Goal: Answer question/provide support

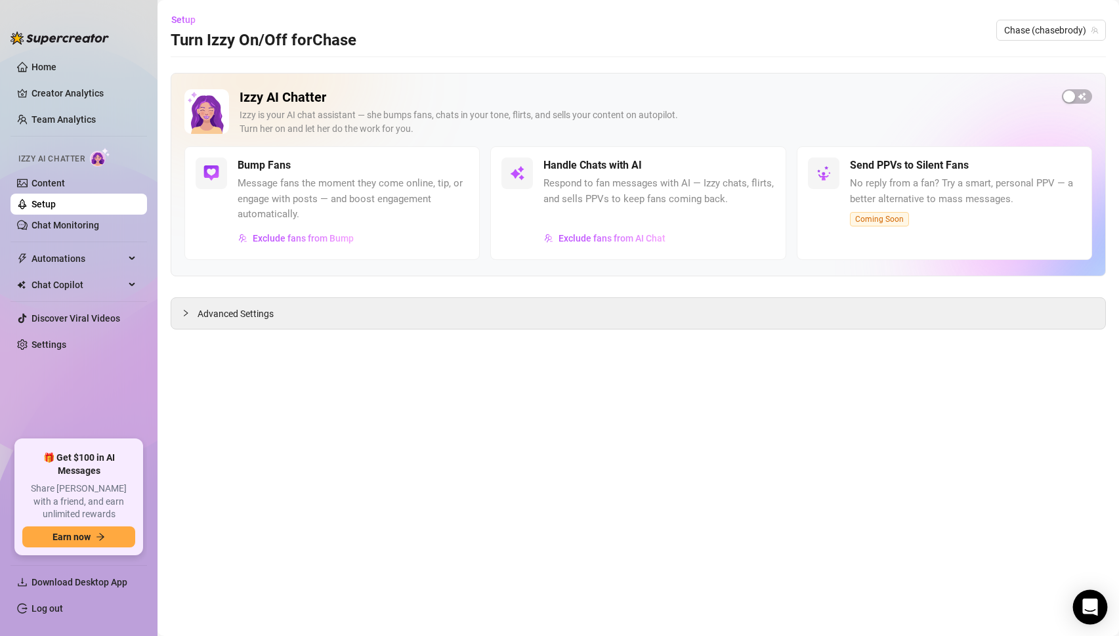
click at [1083, 610] on icon "Open Intercom Messenger" at bounding box center [1089, 606] width 17 height 17
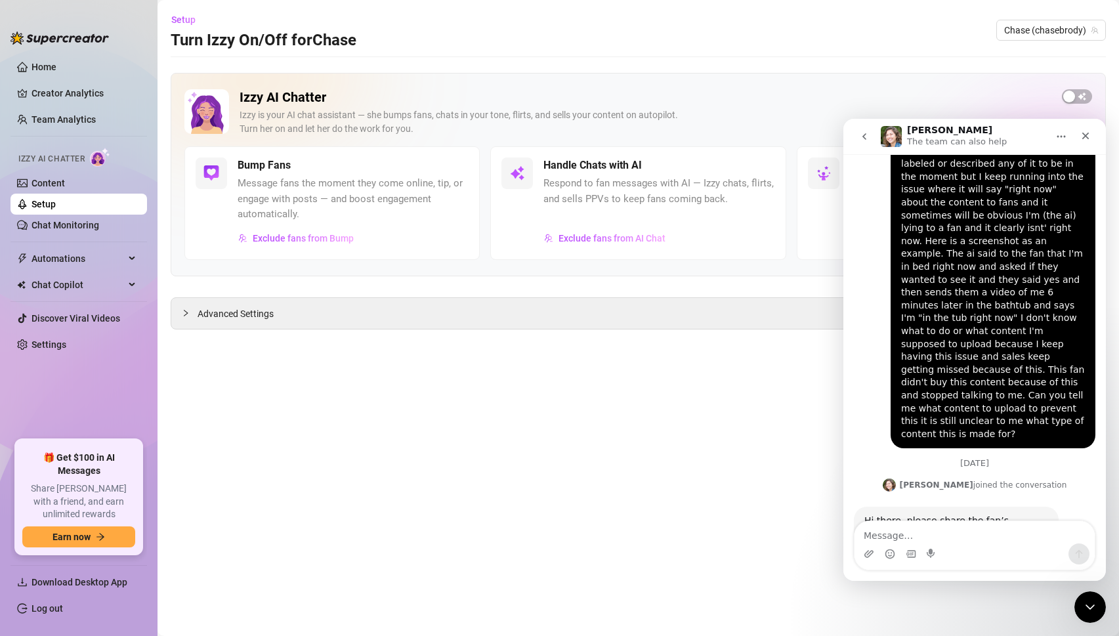
scroll to position [628, 0]
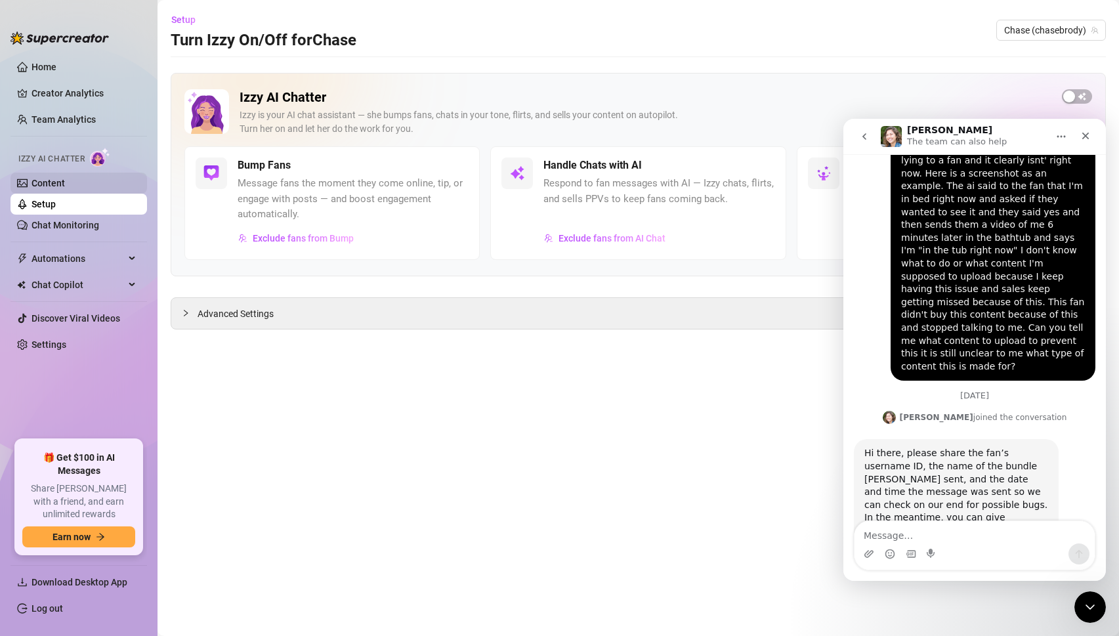
click at [62, 186] on link "Content" at bounding box center [47, 183] width 33 height 10
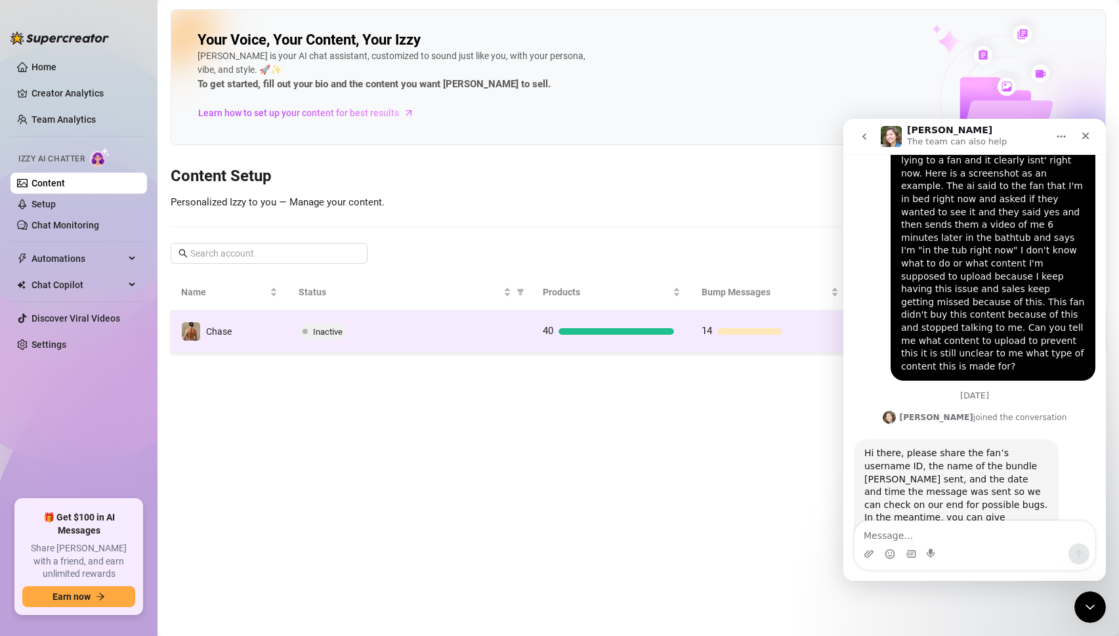
click at [268, 333] on td "Chase" at bounding box center [229, 331] width 117 height 43
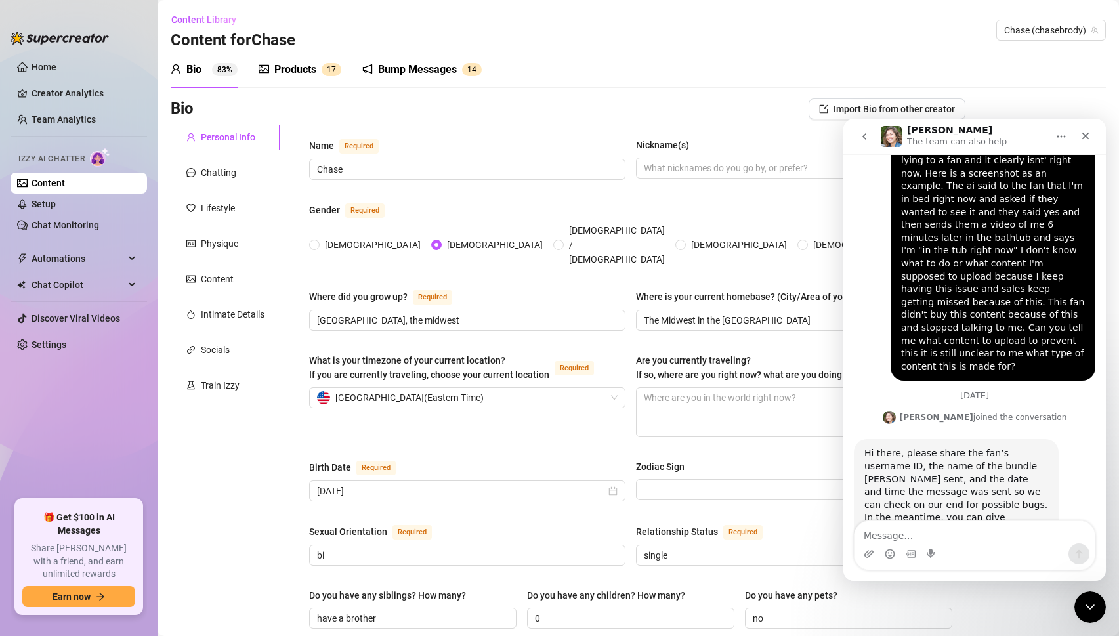
click at [271, 64] on div "Products 1 7" at bounding box center [300, 70] width 83 height 16
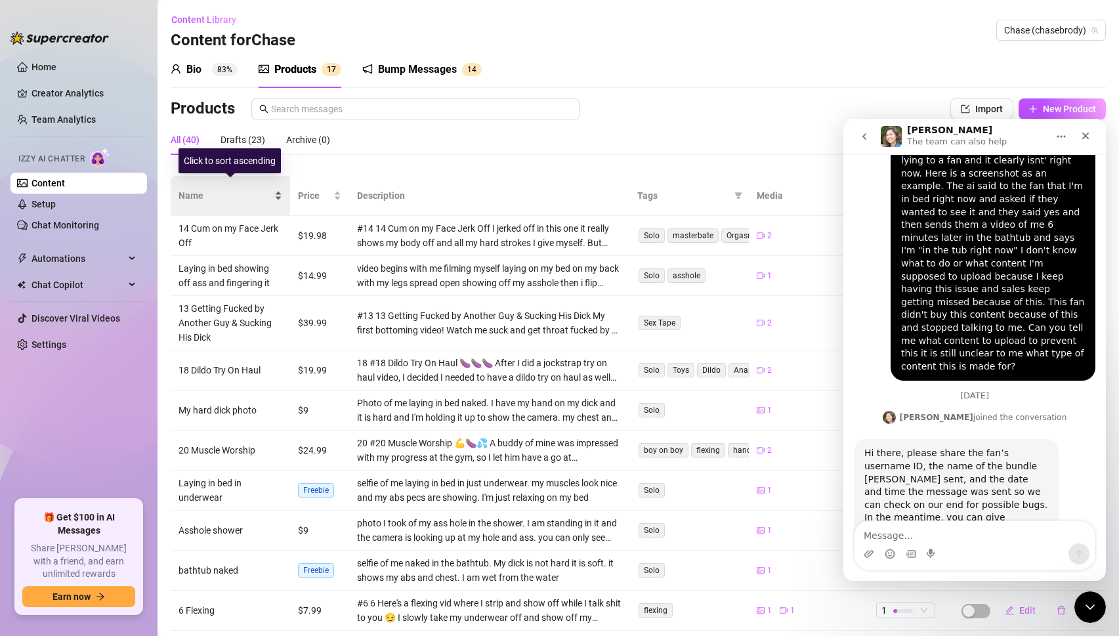
click at [205, 191] on span "Name" at bounding box center [224, 195] width 93 height 14
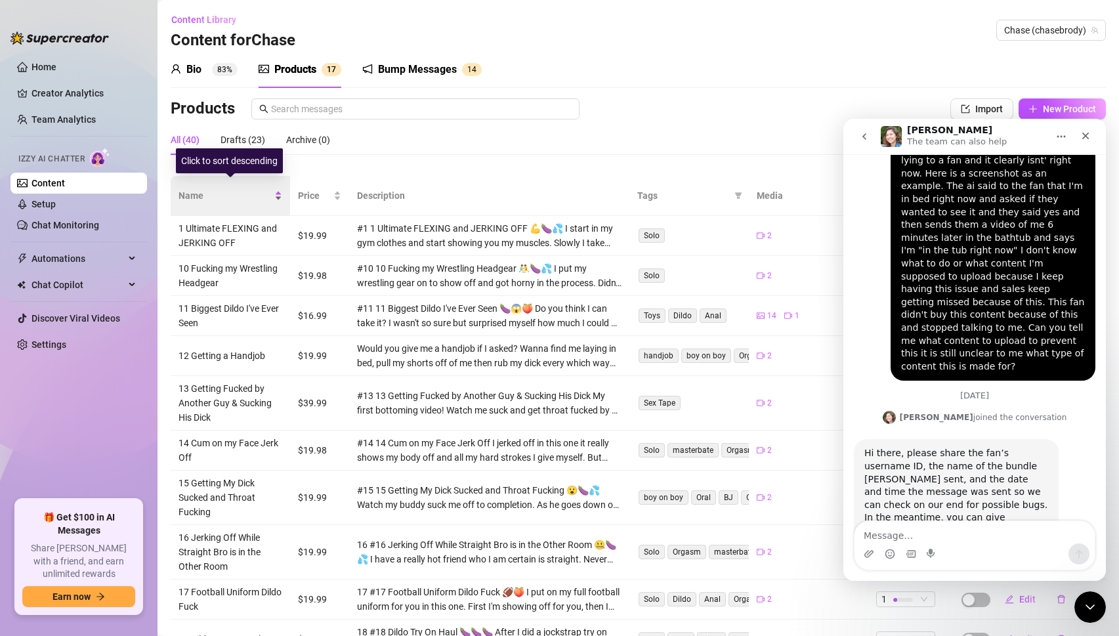
click at [205, 191] on span "Name" at bounding box center [224, 195] width 93 height 14
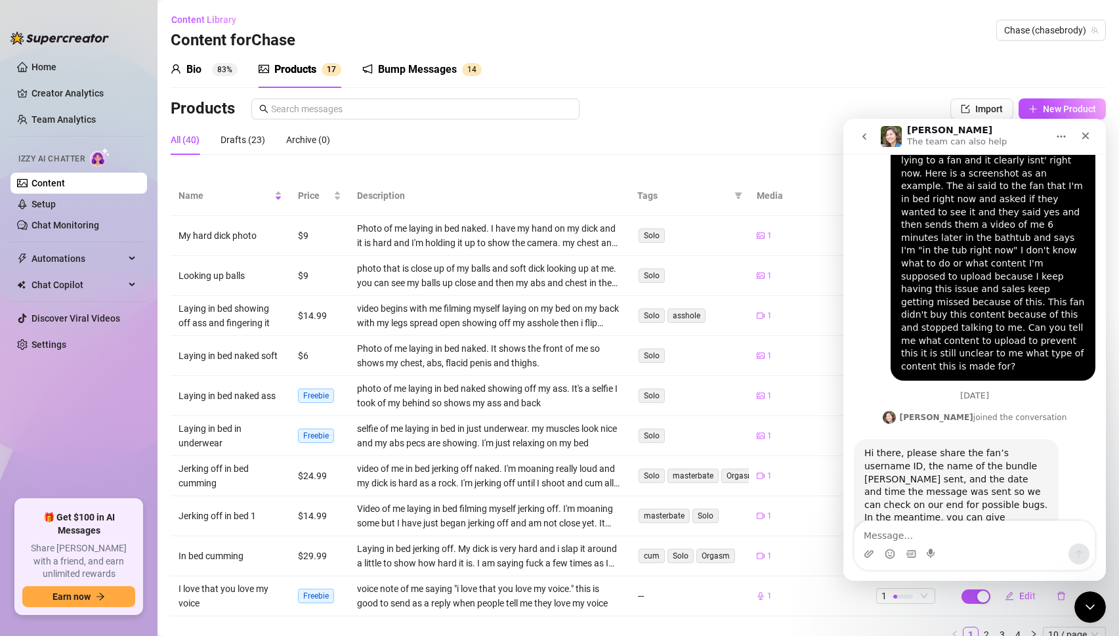
scroll to position [42, 0]
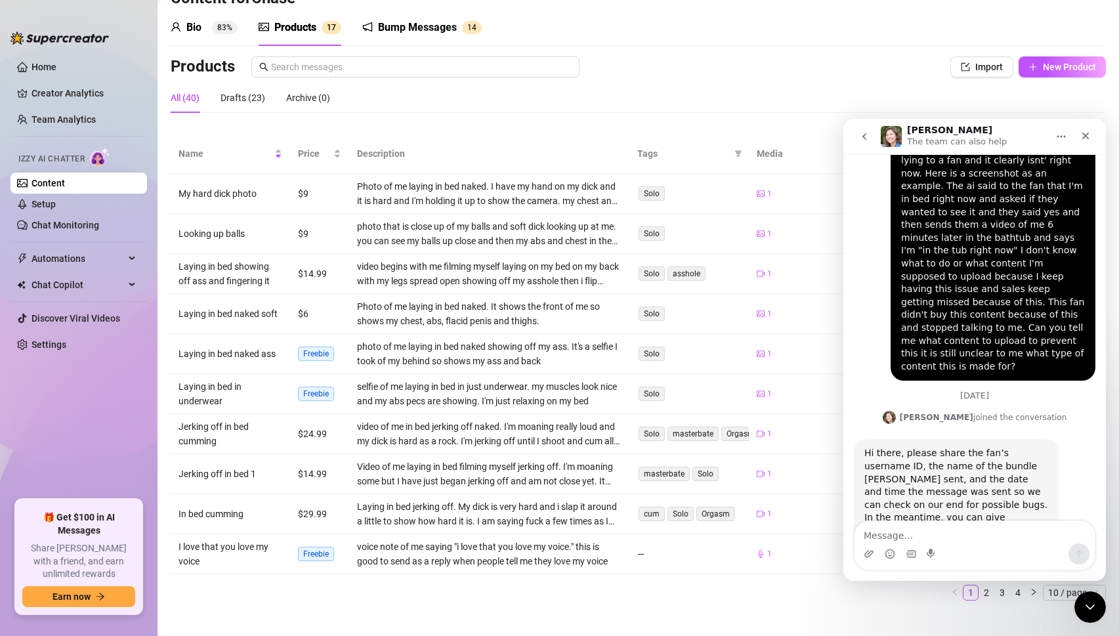
click at [812, 214] on td "1" at bounding box center [808, 234] width 119 height 40
click at [1089, 139] on icon "Close" at bounding box center [1085, 136] width 10 height 10
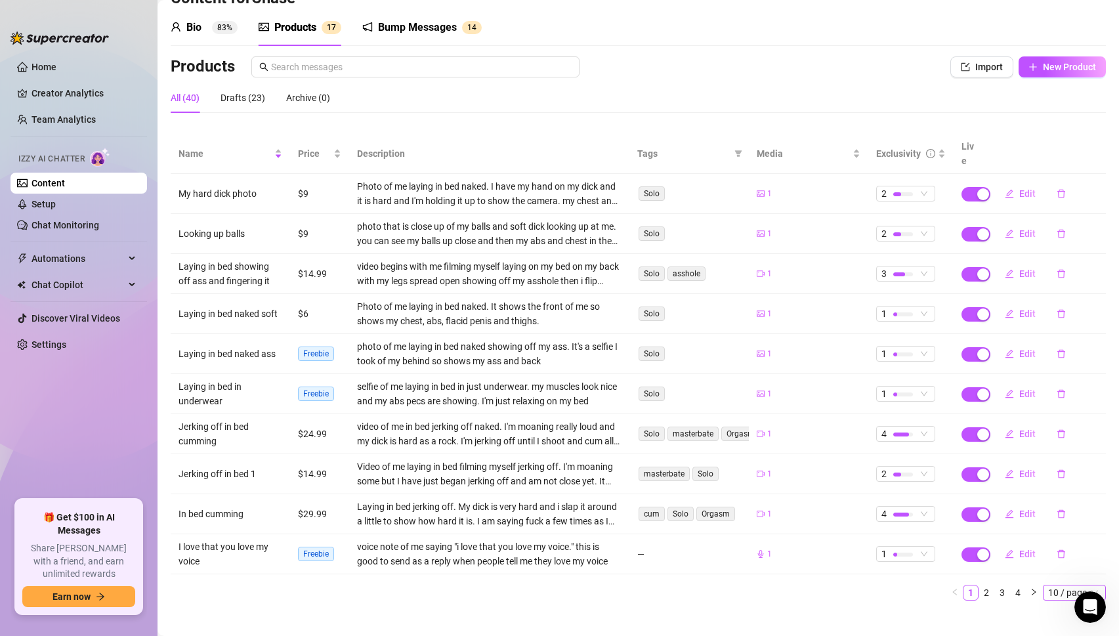
scroll to position [628, 0]
click at [1071, 585] on span "10 / page" at bounding box center [1074, 592] width 52 height 14
click at [1079, 541] on div "50 / page" at bounding box center [1075, 548] width 44 height 14
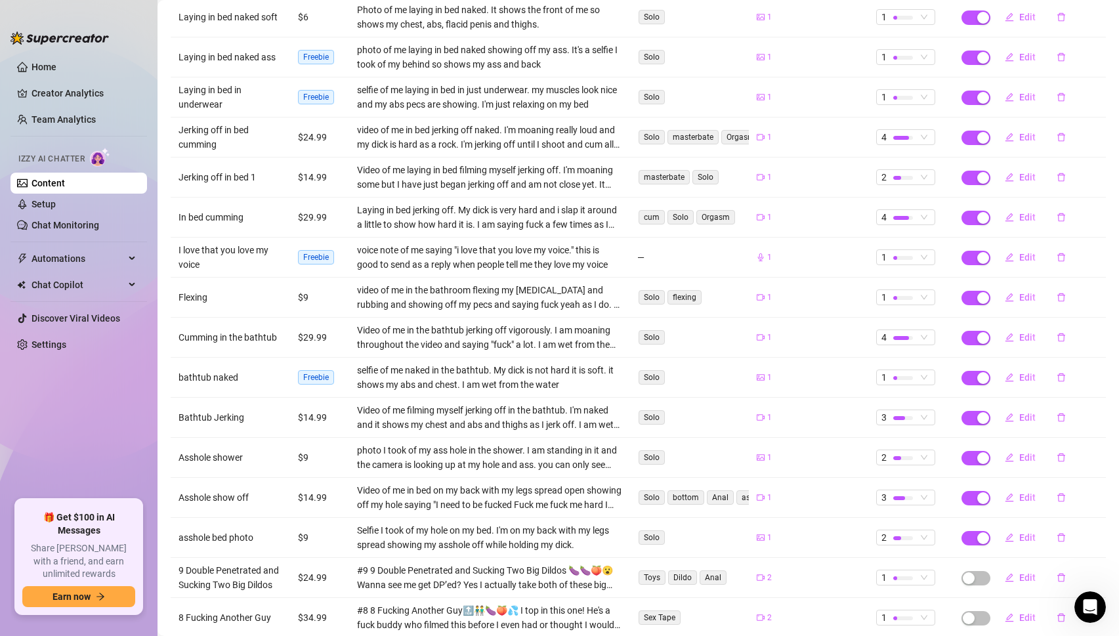
scroll to position [346, 0]
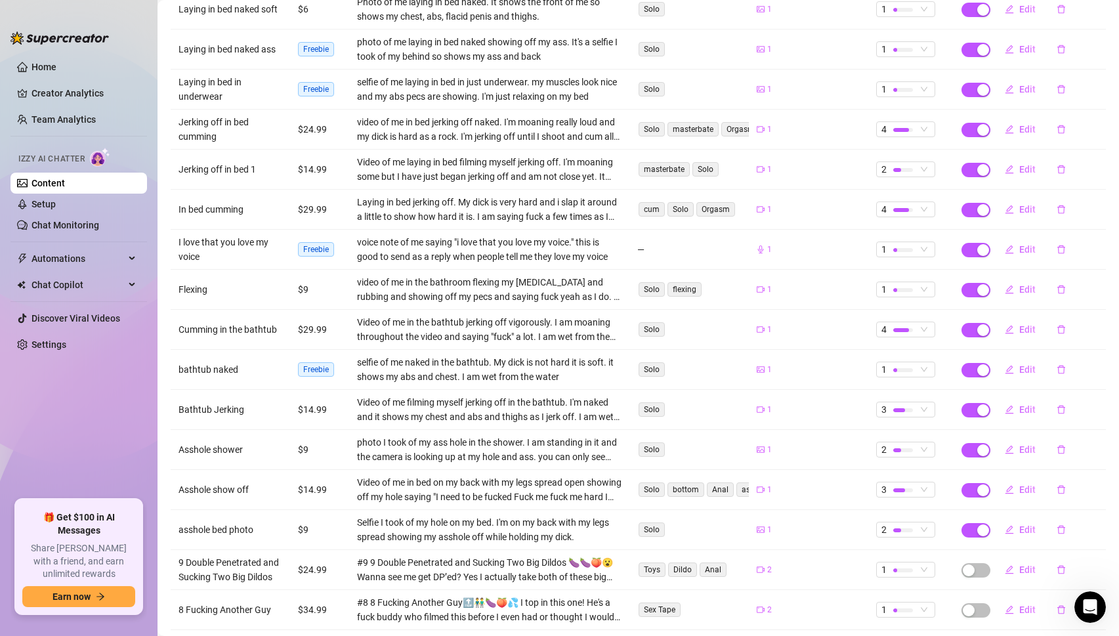
click at [223, 397] on td "Bathtub Jerking" at bounding box center [230, 410] width 119 height 40
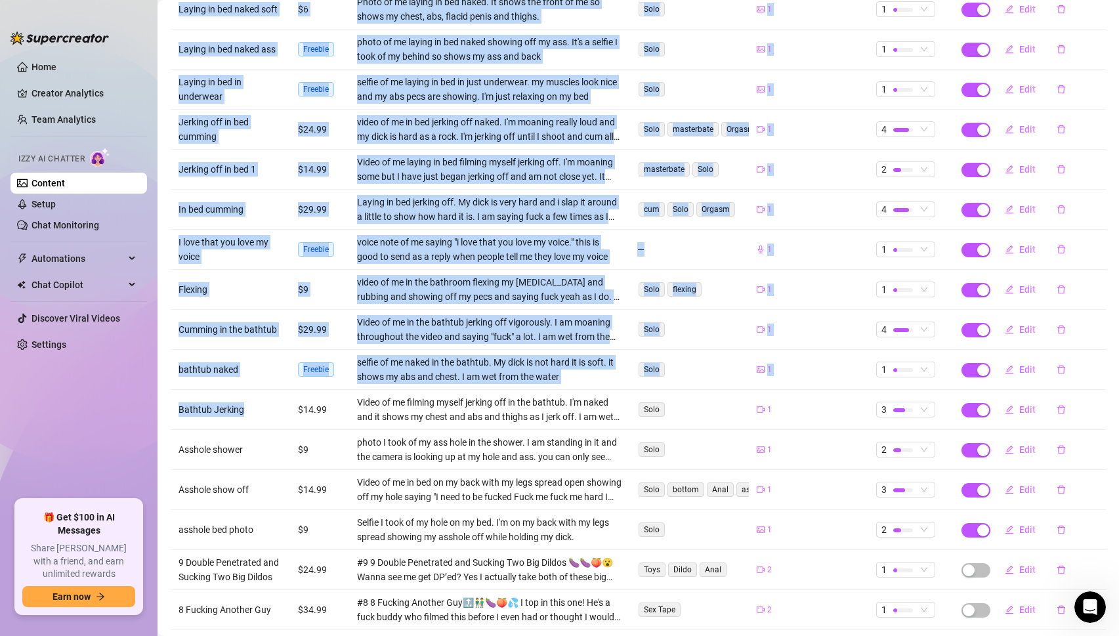
drag, startPoint x: 249, startPoint y: 394, endPoint x: 169, endPoint y: 394, distance: 80.1
click at [169, 394] on main "Content Library Content for [PERSON_NAME] (chasebrody) Bio 83% Products 1 7 Bum…" at bounding box center [637, 604] width 961 height 1900
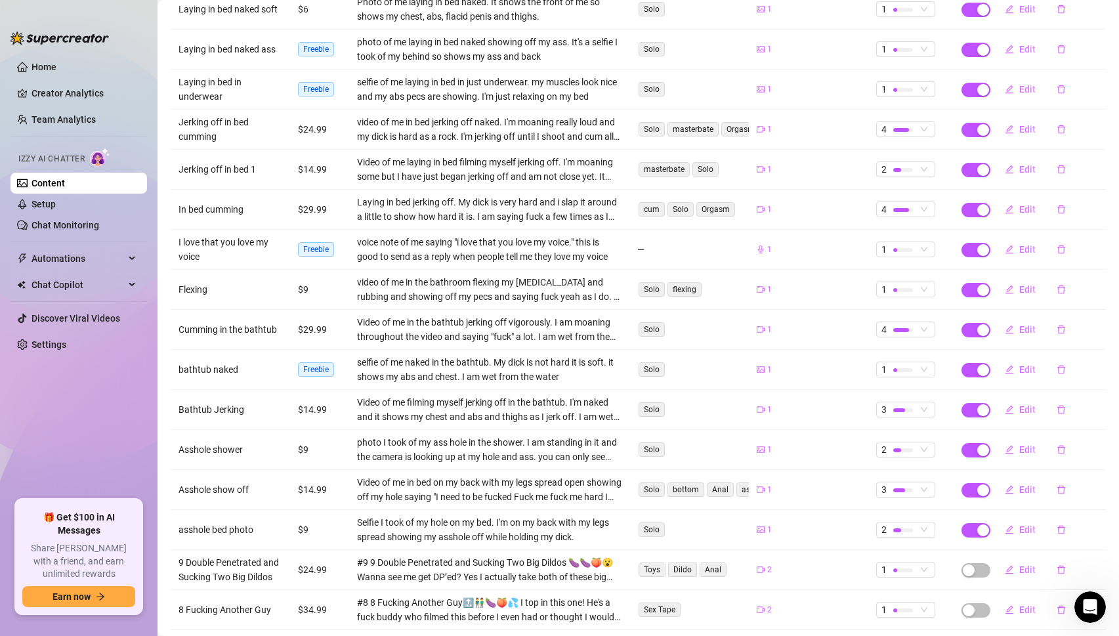
click at [250, 392] on td "Bathtub Jerking" at bounding box center [230, 410] width 119 height 40
drag, startPoint x: 243, startPoint y: 395, endPoint x: 177, endPoint y: 396, distance: 65.6
click at [177, 396] on td "Bathtub Jerking" at bounding box center [230, 410] width 119 height 40
copy td "Bathtub Jerking"
click at [1088, 612] on icon "Open Intercom Messenger" at bounding box center [1089, 606] width 22 height 22
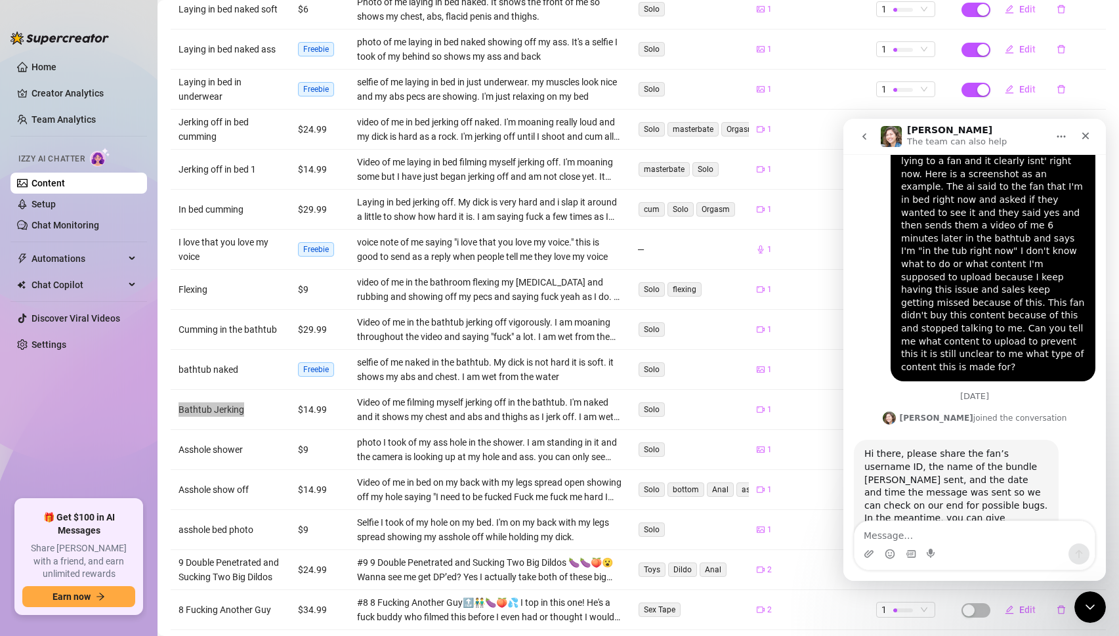
scroll to position [628, 0]
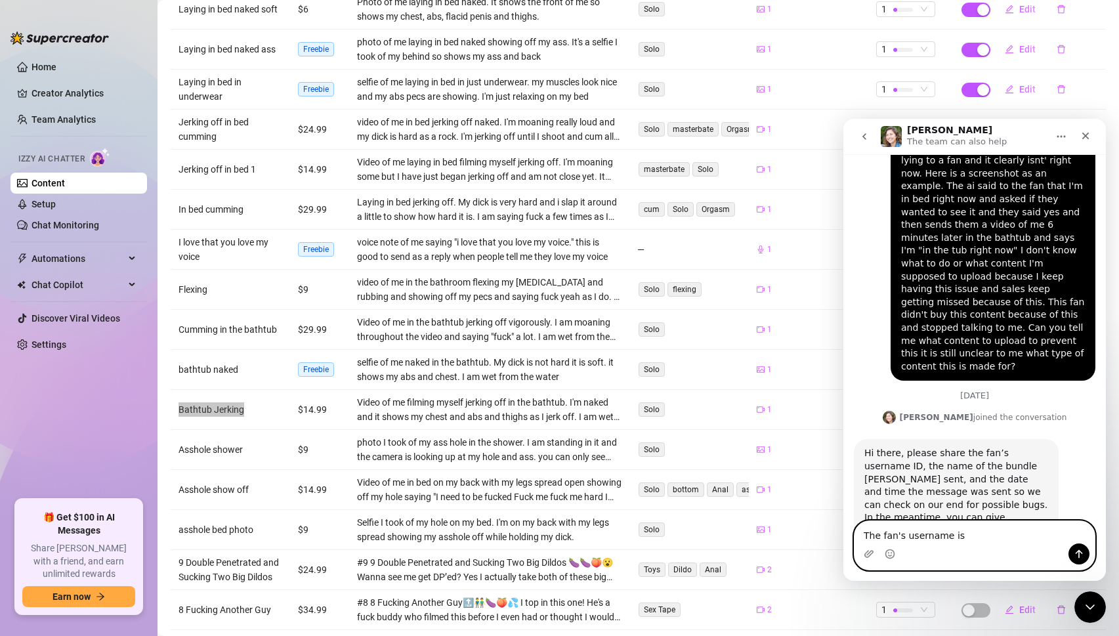
click at [990, 526] on textarea "The fan's username is" at bounding box center [974, 532] width 240 height 22
click at [986, 535] on textarea "The fan's username is" at bounding box center [974, 532] width 240 height 22
paste textarea "@pav3inaz"
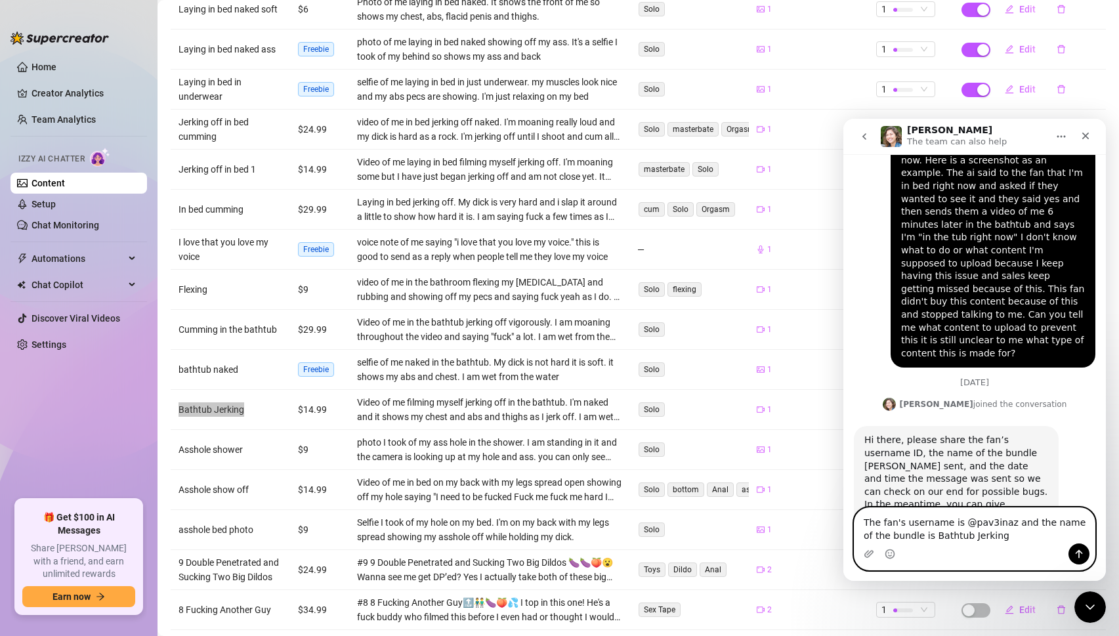
drag, startPoint x: 1009, startPoint y: 541, endPoint x: 767, endPoint y: 494, distance: 245.9
click at [843, 494] on html "[PERSON_NAME] The team can also help Ask us anything, or share your feedback :)…" at bounding box center [974, 350] width 262 height 462
type textarea "The fan's username is @pav3inaz and the name of the bundle is Bathtub Jerking"
